Goal: Task Accomplishment & Management: Manage account settings

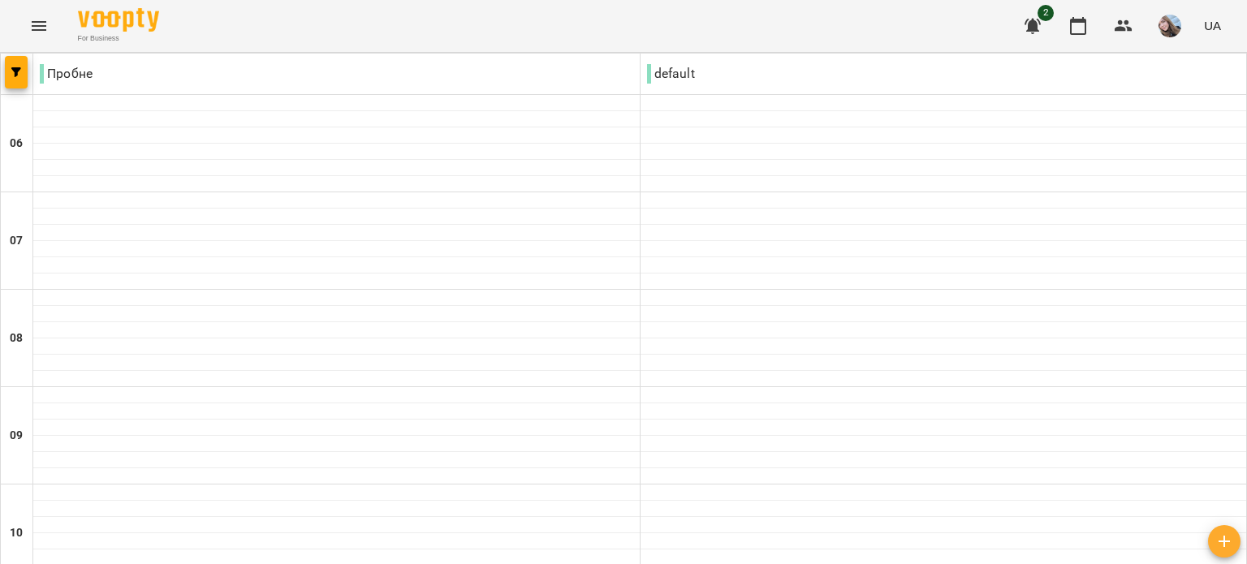
scroll to position [568, 0]
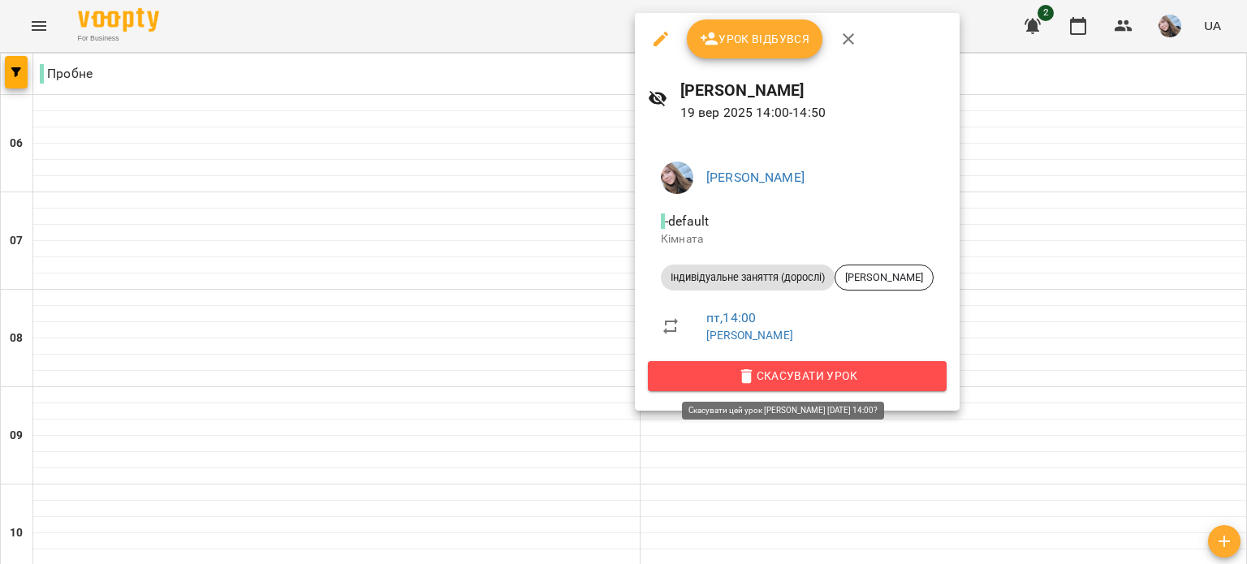
click at [825, 381] on span "Скасувати Урок" at bounding box center [797, 375] width 273 height 19
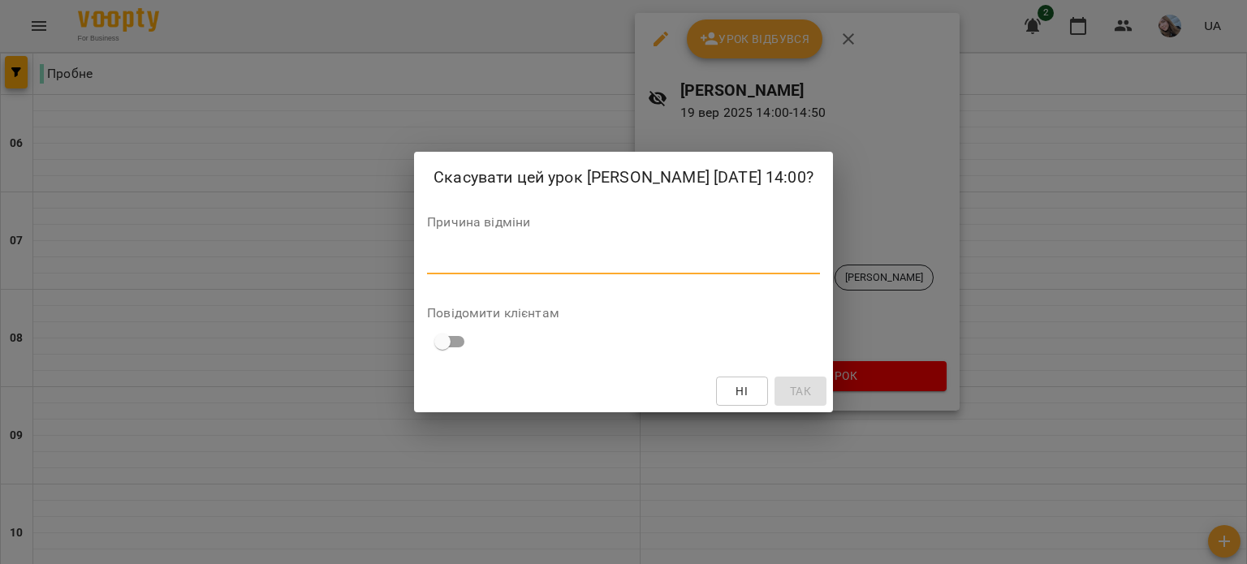
click at [511, 269] on textarea at bounding box center [623, 260] width 393 height 15
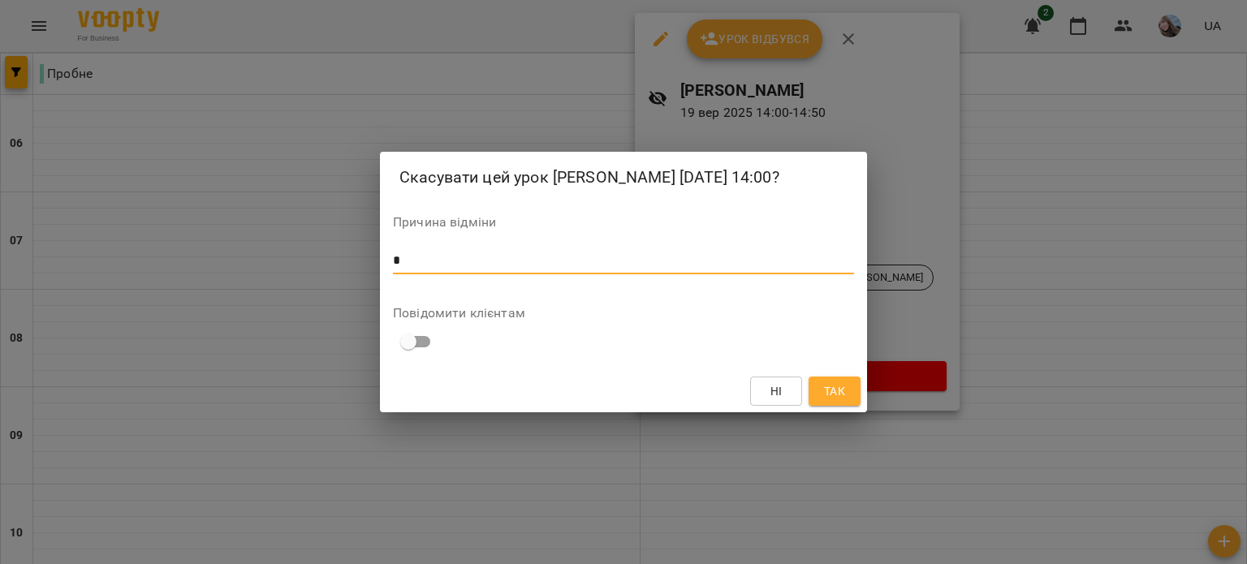
type textarea "*"
click at [832, 401] on span "Так" at bounding box center [834, 391] width 21 height 19
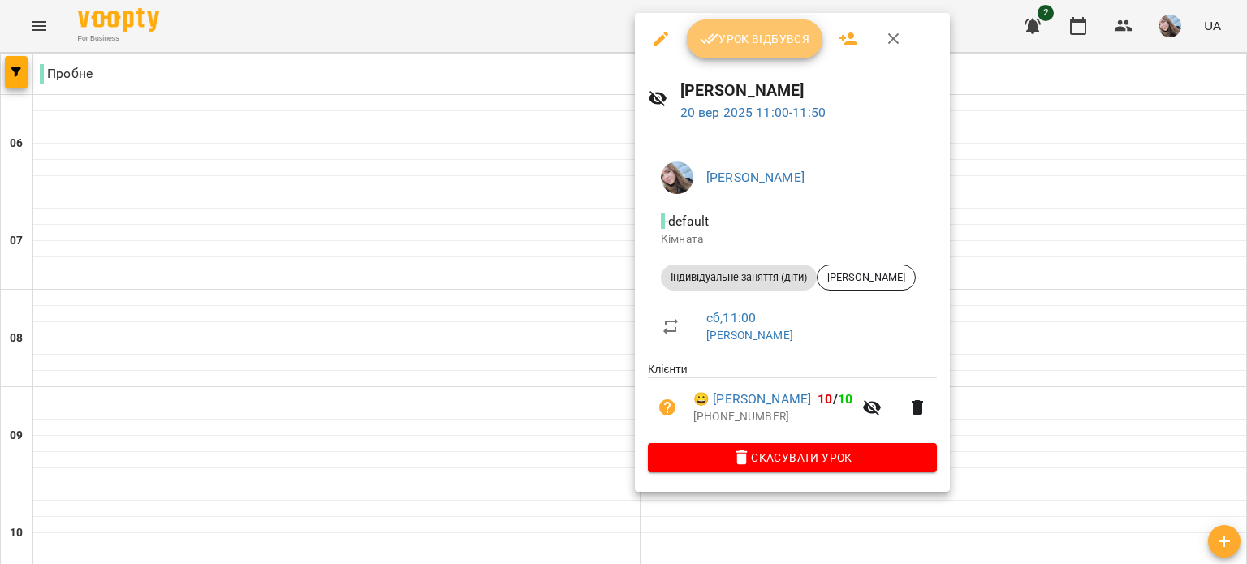
click at [776, 41] on span "Урок відбувся" at bounding box center [755, 38] width 110 height 19
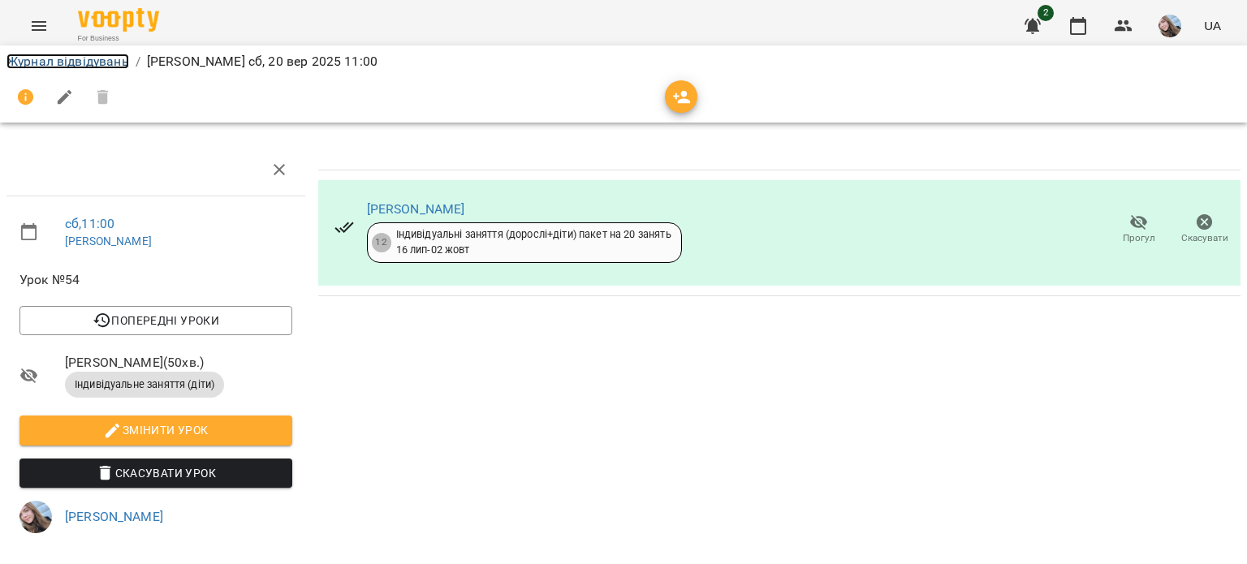
click at [111, 58] on link "Журнал відвідувань" at bounding box center [67, 61] width 123 height 15
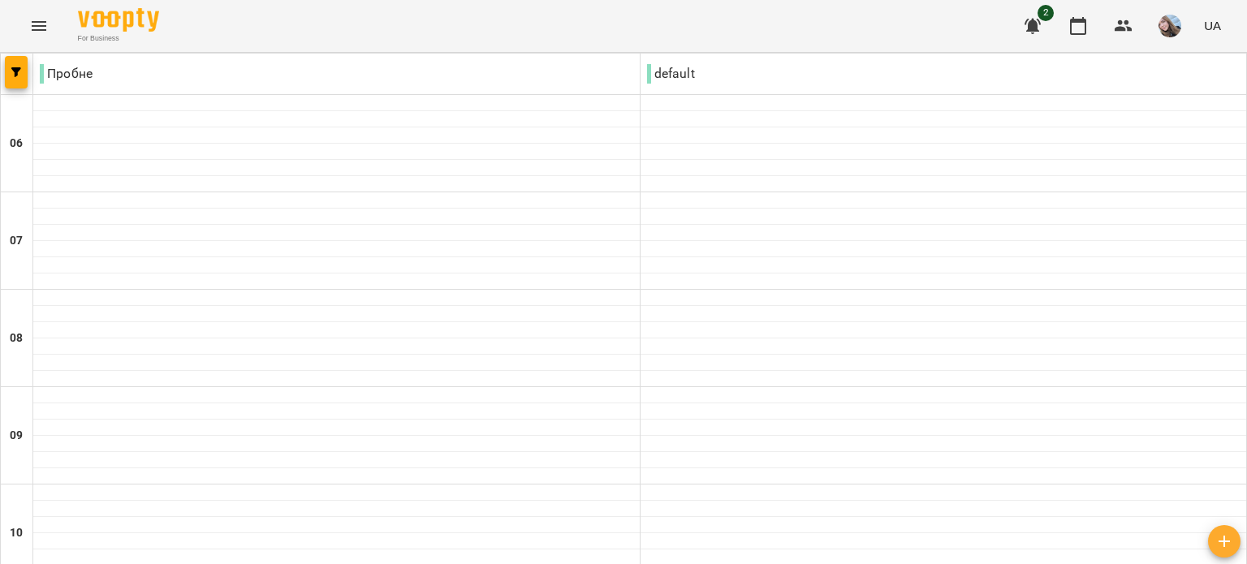
scroll to position [325, 0]
